Goal: Task Accomplishment & Management: Manage account settings

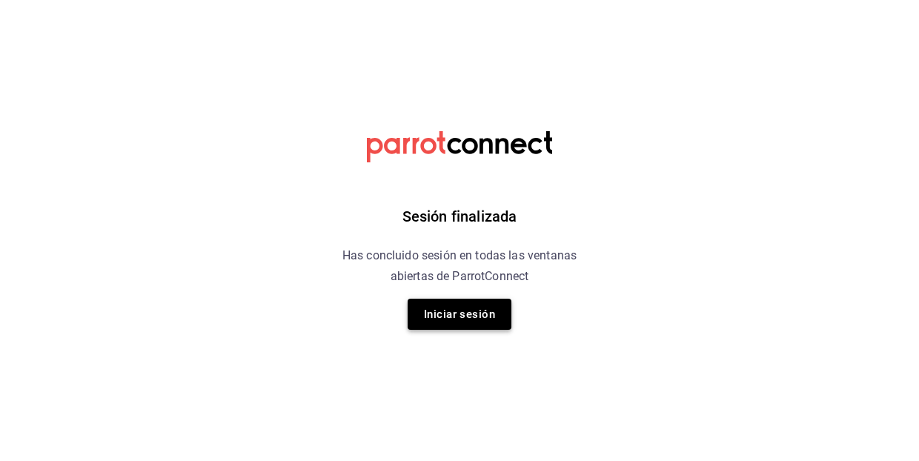
click at [458, 318] on button "Iniciar sesión" at bounding box center [460, 314] width 104 height 31
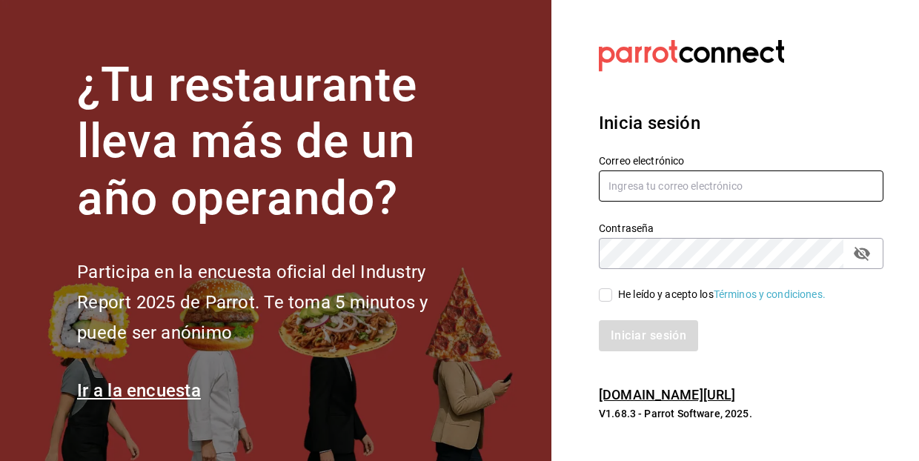
type input "emilianosilva2008@hotmail.com"
click at [865, 256] on icon "passwordField" at bounding box center [862, 254] width 18 height 18
click at [605, 296] on input "He leído y acepto los Términos y condiciones." at bounding box center [605, 294] width 13 height 13
checkbox input "true"
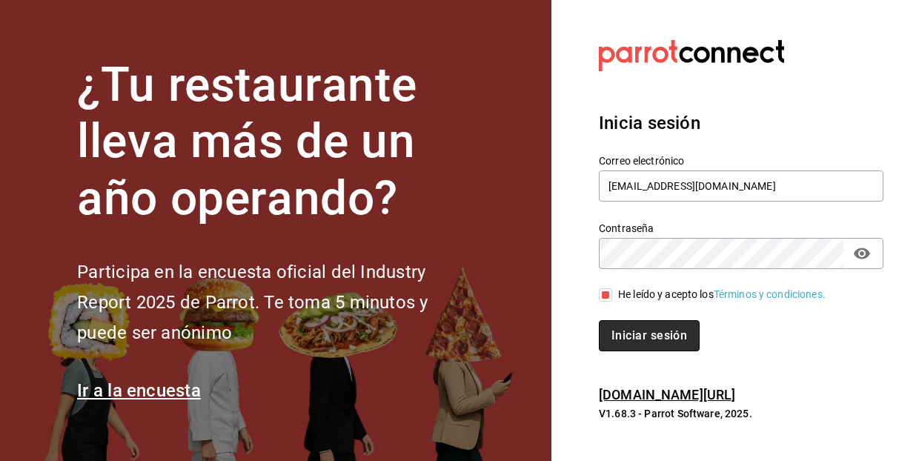
click at [643, 334] on button "Iniciar sesión" at bounding box center [649, 335] width 101 height 31
